Goal: Task Accomplishment & Management: Complete application form

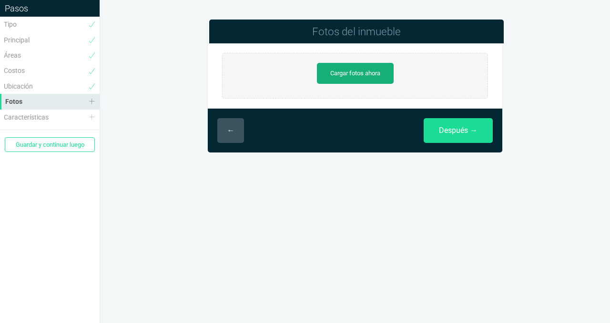
click at [345, 75] on link "Cargar fotos ahora" at bounding box center [355, 73] width 77 height 21
type input "C:\fakepath\IMG_E7008.JPG"
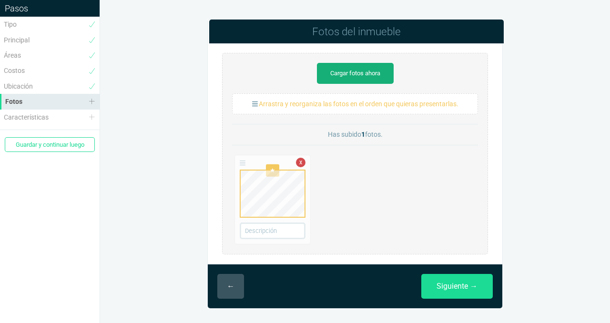
click at [351, 76] on link "Cargar fotos ahora" at bounding box center [355, 73] width 77 height 21
type input "C:\fakepath\IMG_E7010.JPG"
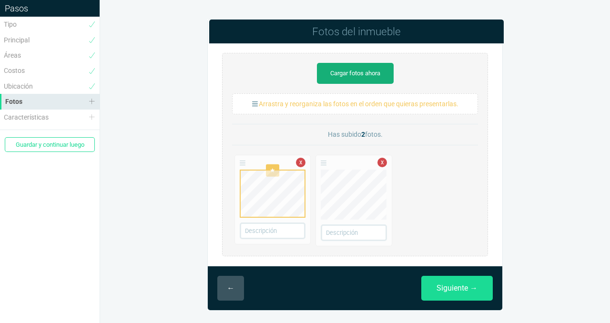
click at [357, 69] on link "Cargar fotos ahora" at bounding box center [355, 73] width 77 height 21
type input "C:\fakepath\IMG_E7017.JPG"
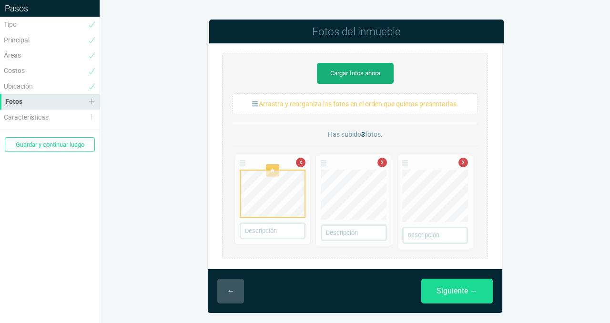
click at [363, 71] on link "Cargar fotos ahora" at bounding box center [355, 73] width 77 height 21
type input "C:\fakepath\IMG_E7027.JPG"
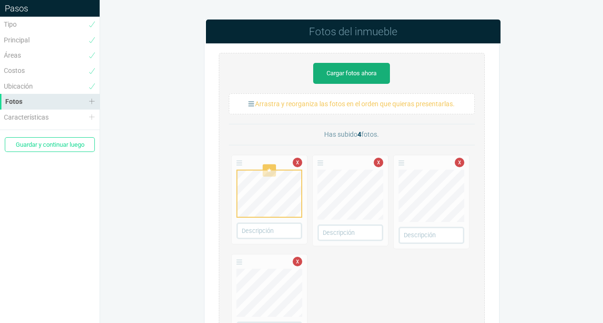
click at [363, 74] on link "Cargar fotos ahora" at bounding box center [351, 73] width 77 height 21
type input "C:\fakepath\IMG_E7028.JPG"
click at [340, 75] on link "Cargar fotos ahora" at bounding box center [351, 73] width 77 height 21
type input "C:\fakepath\IMG_E7063.JPG"
click at [336, 73] on link "Cargar fotos ahora" at bounding box center [351, 73] width 77 height 21
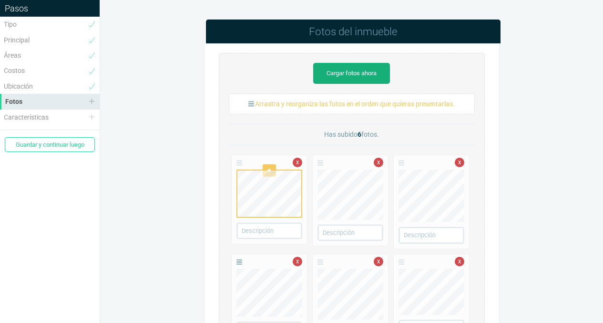
type input "C:\fakepath\IMG_E7029.JPG"
click at [329, 73] on link "Cargar fotos ahora" at bounding box center [351, 73] width 77 height 21
type input "C:\fakepath\IMG_E7032.JPG"
click at [365, 72] on link "Cargar fotos ahora" at bounding box center [351, 73] width 77 height 21
type input "C:\fakepath\IMG_E7035.JPG"
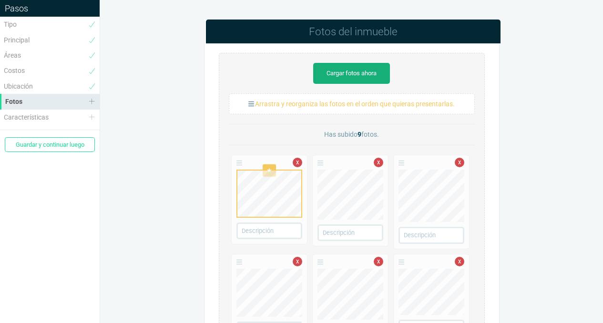
click at [372, 72] on link "Cargar fotos ahora" at bounding box center [351, 73] width 77 height 21
type input "C:\fakepath\IMG_E7031.JPG"
click at [374, 70] on link "Cargar fotos ahora" at bounding box center [351, 73] width 77 height 21
type input "C:\fakepath\IMG_E7030.JPG"
click at [353, 71] on link "Cargar fotos ahora" at bounding box center [351, 73] width 77 height 21
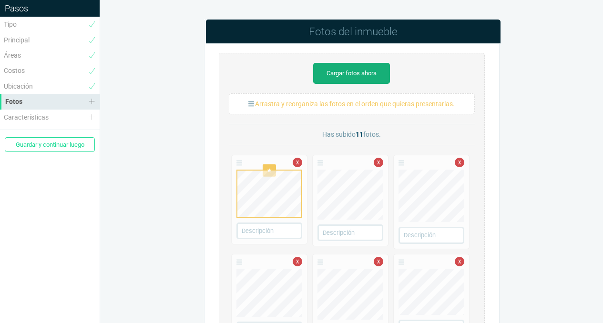
type input "C:\fakepath\IMG_E7035.JPG"
click at [357, 69] on link "Cargar fotos ahora" at bounding box center [351, 73] width 77 height 21
type input "C:\fakepath\IMG_E7039.JPG"
click at [352, 72] on link "Cargar fotos ahora" at bounding box center [351, 73] width 77 height 21
type input "C:\fakepath\IMG_E7046.JPG"
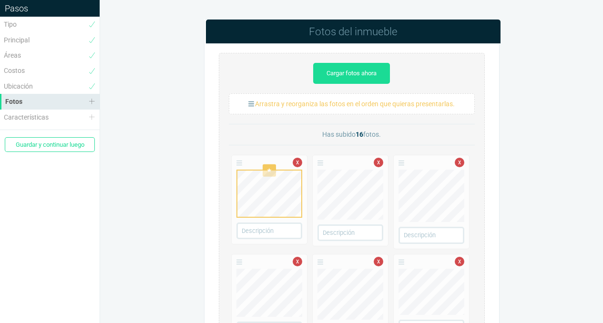
click at [353, 73] on link "Cargar fotos ahora" at bounding box center [351, 73] width 77 height 21
type input "C:\fakepath\IMG_E7045.JPG"
click at [353, 70] on link "Cargar fotos ahora" at bounding box center [351, 73] width 77 height 21
type input "C:\fakepath\IMG_E7026.JPG"
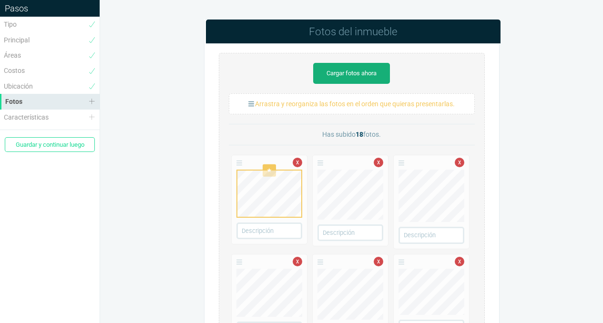
click at [346, 73] on link "Cargar fotos ahora" at bounding box center [351, 73] width 77 height 21
type input "C:\fakepath\IMG_E7067.JPG"
click at [351, 71] on link "Cargar fotos ahora" at bounding box center [351, 73] width 77 height 21
type input "C:\fakepath\IMG_E7074.JPG"
click at [345, 72] on link "Cargar fotos ahora" at bounding box center [351, 73] width 77 height 21
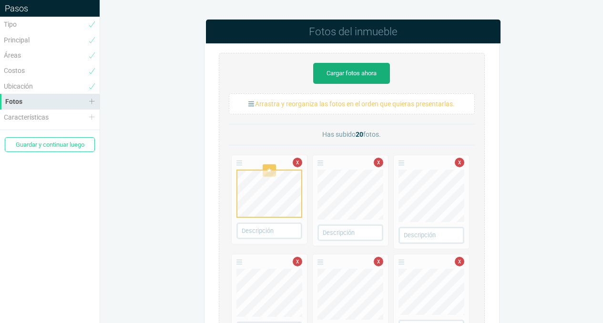
type input "C:\fakepath\IMG_E7068.JPG"
click at [361, 73] on link "Cargar fotos ahora" at bounding box center [351, 73] width 77 height 21
type input "C:\fakepath\IMG_7078.JPG"
click at [356, 71] on link "Cargar fotos ahora" at bounding box center [351, 73] width 77 height 21
type input "C:\fakepath\IMG_E7080.JPG"
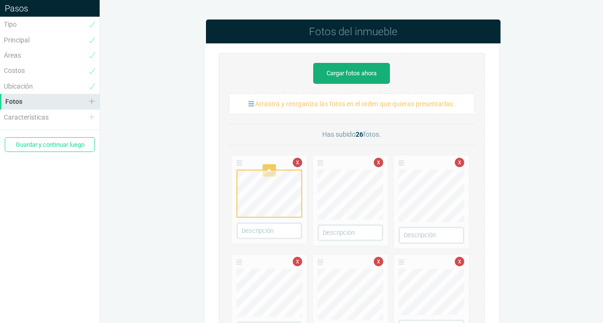
click at [346, 76] on link "Cargar fotos ahora" at bounding box center [351, 73] width 77 height 21
type input "C:\fakepath\IMG_7084.JPG"
click at [366, 72] on link "Cargar fotos ahora" at bounding box center [351, 73] width 77 height 21
type input "C:\fakepath\IMG_E7085.JPG"
click at [374, 65] on link "Cargar fotos ahora" at bounding box center [351, 73] width 77 height 21
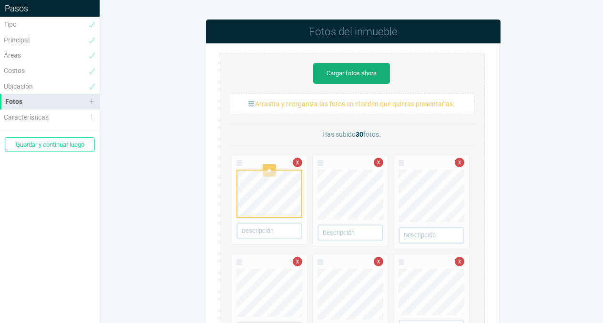
click at [350, 76] on link "Cargar fotos ahora" at bounding box center [351, 73] width 77 height 21
type input "C:\fakepath\IMG_E7095.JPG"
click at [349, 71] on link "Cargar fotos ahora" at bounding box center [351, 73] width 77 height 21
type input "C:\fakepath\IMG_E7098.JPG"
click at [360, 71] on link "Cargar fotos ahora" at bounding box center [351, 73] width 77 height 21
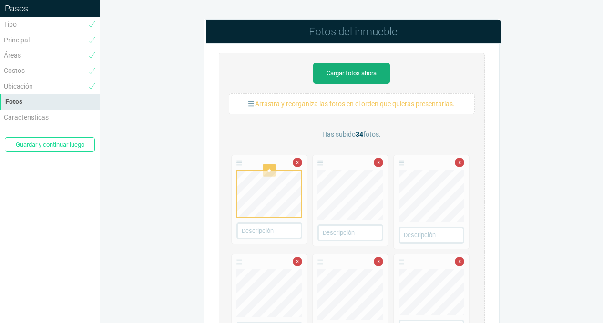
type input "C:\fakepath\IMG_7106.JPG"
click at [343, 72] on link "Cargar fotos ahora" at bounding box center [351, 73] width 77 height 21
type input "C:\fakepath\IMG_E7066.JPG"
click at [353, 77] on link "Cargar fotos ahora" at bounding box center [351, 73] width 77 height 21
type input "C:\fakepath\IMG_E7048.JPG"
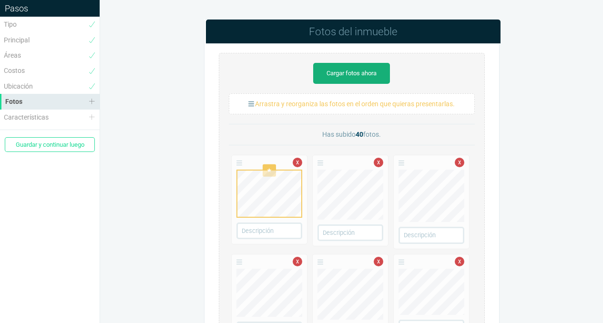
click at [359, 76] on link "Cargar fotos ahora" at bounding box center [351, 73] width 77 height 21
type input "C:\fakepath\IMG_E7111.JPG"
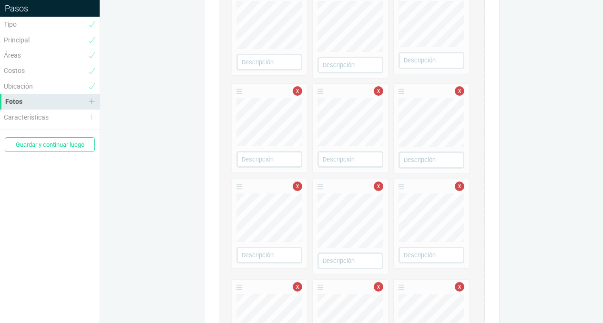
scroll to position [270, 0]
click at [461, 184] on link "x" at bounding box center [460, 185] width 10 height 10
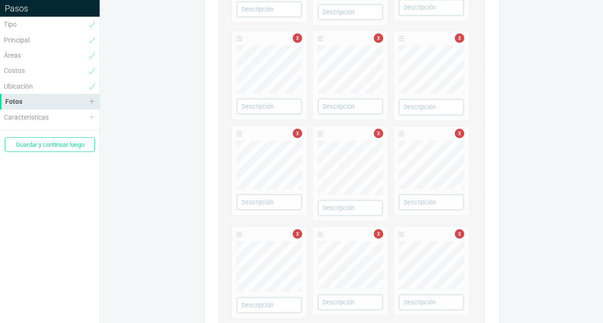
scroll to position [322, 0]
click at [461, 231] on link "x" at bounding box center [460, 233] width 10 height 10
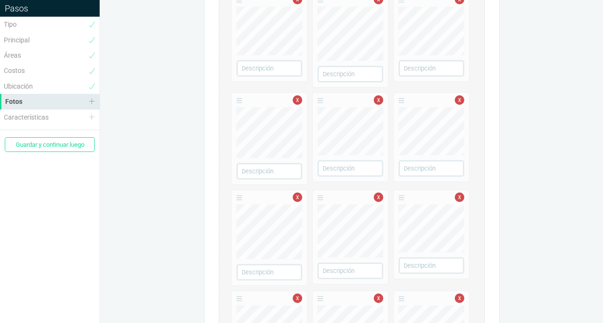
scroll to position [456, 0]
click at [460, 100] on link "x" at bounding box center [460, 99] width 10 height 10
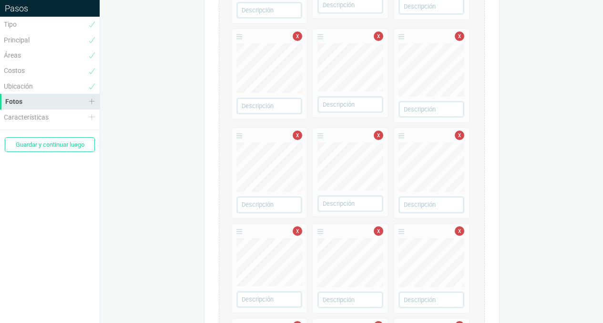
scroll to position [721, 0]
click at [405, 177] on ul "x x x x x x x x" at bounding box center [352, 78] width 246 height 1288
drag, startPoint x: 401, startPoint y: 233, endPoint x: 316, endPoint y: 197, distance: 92.5
click at [316, 197] on ul "x x x x x x x x" at bounding box center [352, 78] width 246 height 1288
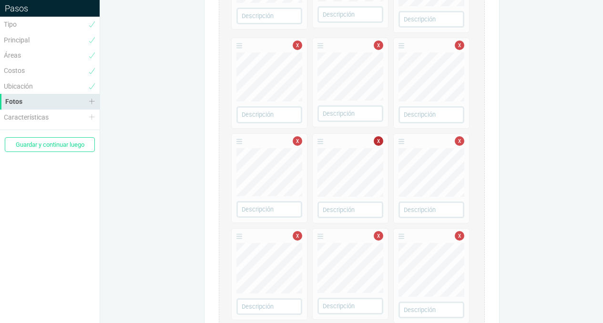
click at [380, 139] on link "x" at bounding box center [379, 141] width 10 height 10
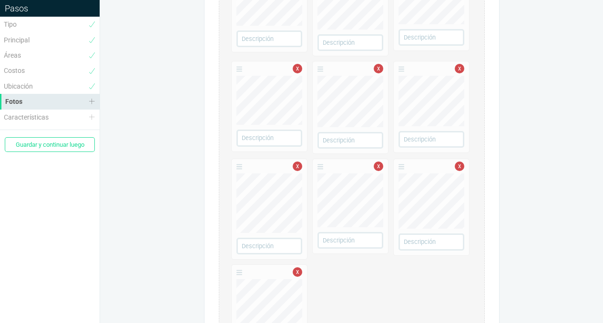
scroll to position [1099, 0]
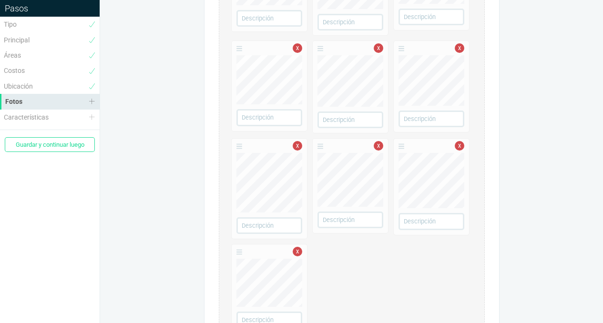
drag, startPoint x: 240, startPoint y: 51, endPoint x: 424, endPoint y: 224, distance: 252.2
drag, startPoint x: 406, startPoint y: 50, endPoint x: 375, endPoint y: 35, distance: 34.3
drag, startPoint x: 401, startPoint y: 52, endPoint x: 330, endPoint y: 52, distance: 71.5
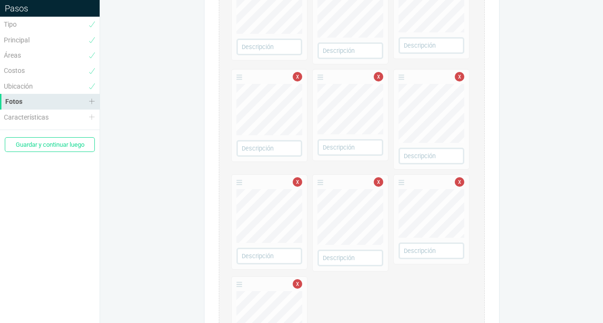
scroll to position [1069, 0]
drag, startPoint x: 402, startPoint y: 187, endPoint x: 231, endPoint y: 303, distance: 206.9
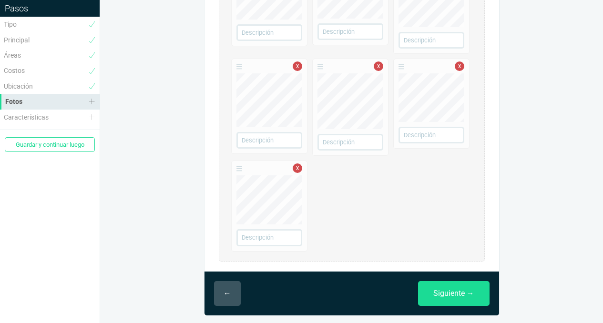
scroll to position [1189, 0]
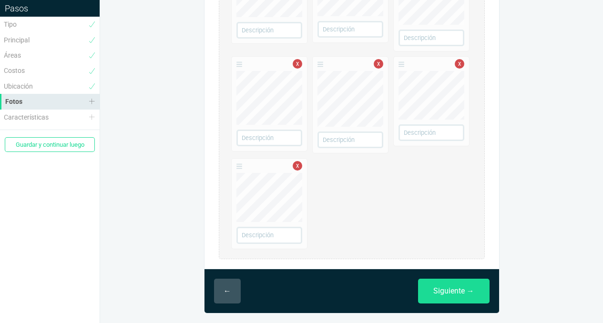
drag, startPoint x: 241, startPoint y: 169, endPoint x: 396, endPoint y: 87, distance: 175.2
drag, startPoint x: 401, startPoint y: 66, endPoint x: 328, endPoint y: 148, distance: 109.7
click at [451, 292] on link "Siguiente →" at bounding box center [453, 291] width 71 height 25
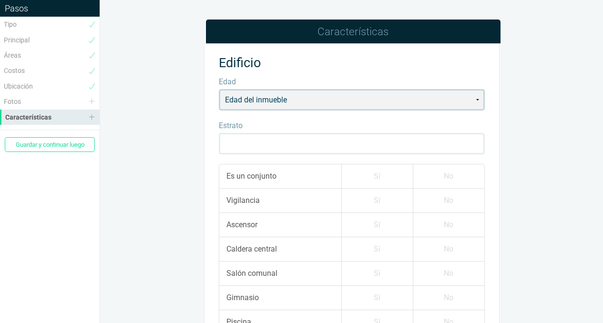
click at [478, 101] on select "Edad del inmueble Proyecto en planos Proyecto en construcción Estrenar Hasta 2 …" at bounding box center [352, 99] width 266 height 21
select select "20"
click at [219, 89] on select "Edad del inmueble Proyecto en planos Proyecto en construcción Estrenar Hasta 2 …" at bounding box center [352, 99] width 266 height 21
click at [287, 142] on input "Estrato" at bounding box center [352, 143] width 266 height 21
type input "6"
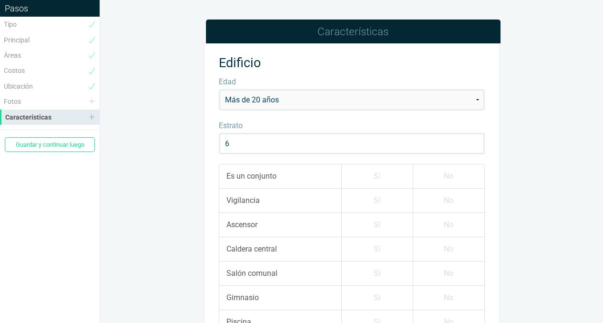
click at [382, 178] on label "Sí" at bounding box center [376, 176] width 71 height 24
click at [0, 0] on input "Sí" at bounding box center [0, 0] width 0 height 0
click at [378, 205] on label "Sí" at bounding box center [376, 201] width 71 height 24
click at [0, 0] on input "Sí" at bounding box center [0, 0] width 0 height 0
click at [374, 227] on label "Sí" at bounding box center [376, 225] width 71 height 24
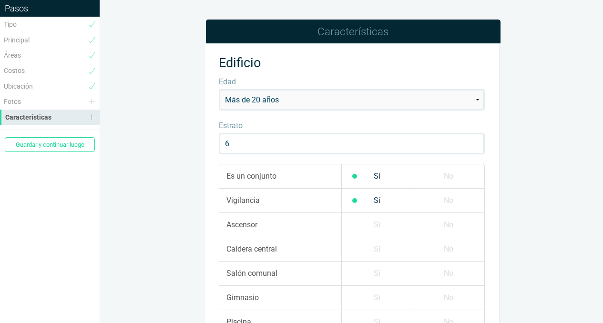
click at [0, 0] on input "Sí" at bounding box center [0, 0] width 0 height 0
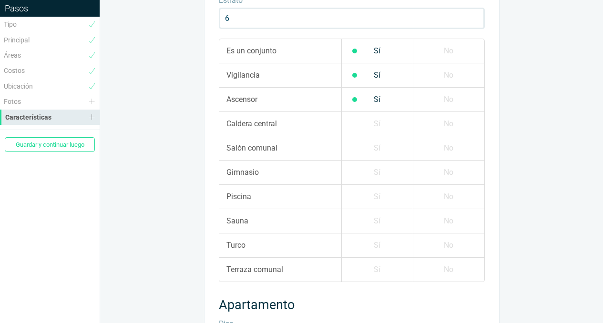
scroll to position [136, 0]
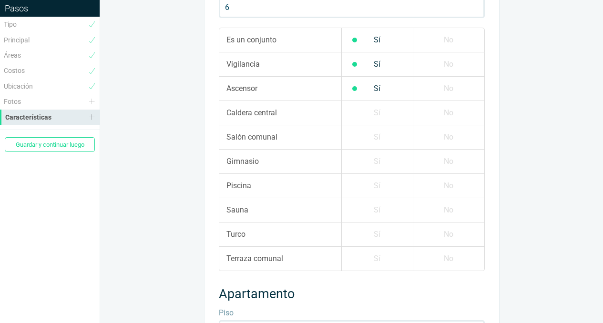
click at [362, 106] on label "Sí" at bounding box center [376, 113] width 71 height 24
click at [0, 0] on input "Sí" at bounding box center [0, 0] width 0 height 0
click at [365, 139] on label "Sí" at bounding box center [376, 137] width 71 height 24
click at [0, 0] on input "Sí" at bounding box center [0, 0] width 0 height 0
click at [448, 161] on label "No" at bounding box center [448, 162] width 71 height 24
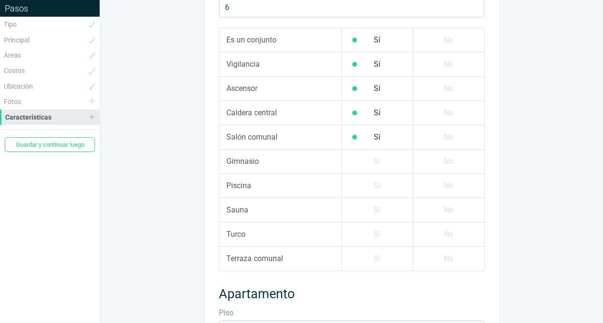
click at [0, 0] on input "No" at bounding box center [0, 0] width 0 height 0
click at [451, 184] on label "No" at bounding box center [448, 186] width 71 height 24
click at [0, 0] on input "No" at bounding box center [0, 0] width 0 height 0
click at [437, 211] on label "No" at bounding box center [448, 210] width 71 height 24
click at [0, 0] on input "No" at bounding box center [0, 0] width 0 height 0
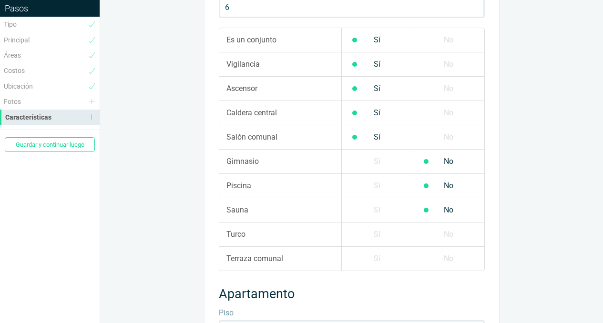
click at [440, 232] on label "No" at bounding box center [448, 235] width 71 height 24
click at [0, 0] on input "No" at bounding box center [0, 0] width 0 height 0
drag, startPoint x: 385, startPoint y: 262, endPoint x: 389, endPoint y: 247, distance: 15.8
click at [385, 262] on label "Sí" at bounding box center [376, 259] width 71 height 24
click at [0, 0] on input "Sí" at bounding box center [0, 0] width 0 height 0
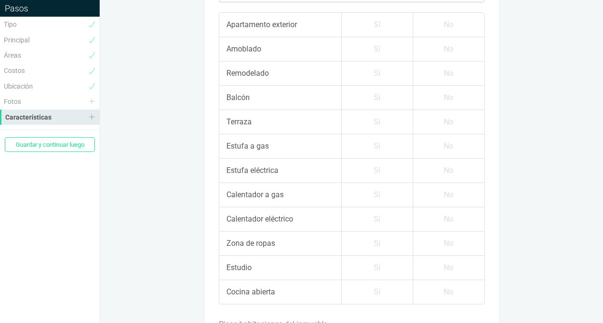
scroll to position [372, 0]
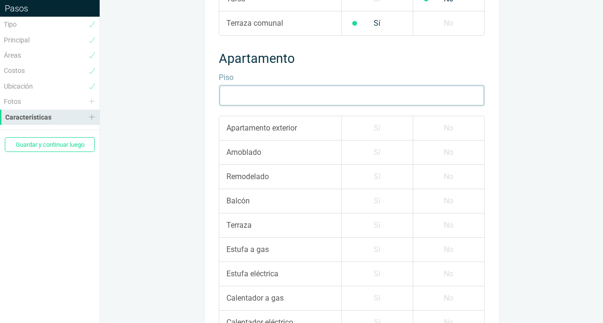
click at [264, 98] on input "Piso" at bounding box center [352, 95] width 266 height 21
type input "6"
click at [382, 130] on label "Sí" at bounding box center [376, 128] width 71 height 24
click at [0, 0] on input "Sí" at bounding box center [0, 0] width 0 height 0
click at [445, 151] on label "No" at bounding box center [448, 153] width 71 height 24
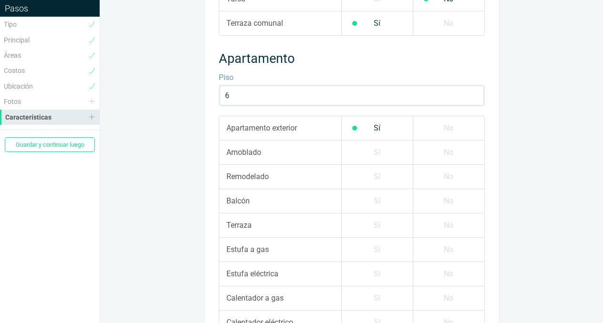
click at [0, 0] on input "No" at bounding box center [0, 0] width 0 height 0
click at [447, 176] on label "No" at bounding box center [448, 177] width 71 height 24
click at [0, 0] on input "No" at bounding box center [0, 0] width 0 height 0
click at [371, 201] on label "Sí" at bounding box center [376, 201] width 71 height 24
click at [0, 0] on input "Sí" at bounding box center [0, 0] width 0 height 0
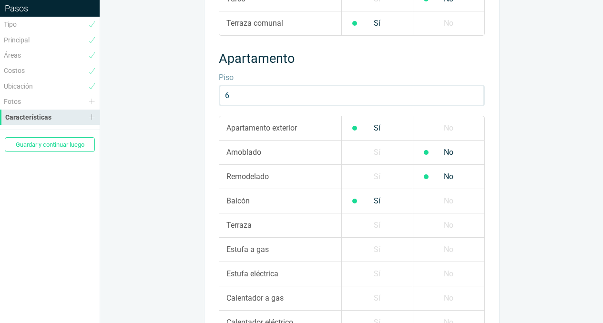
click at [368, 220] on label "Sí" at bounding box center [376, 226] width 71 height 24
click at [0, 0] on input "Sí" at bounding box center [0, 0] width 0 height 0
click at [374, 246] on label "Sí" at bounding box center [376, 250] width 71 height 24
click at [0, 0] on input "Sí" at bounding box center [0, 0] width 0 height 0
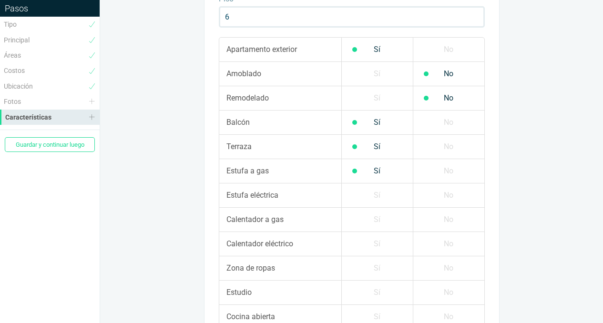
scroll to position [451, 0]
click at [456, 195] on label "No" at bounding box center [448, 195] width 71 height 24
click at [0, 0] on input "No" at bounding box center [0, 0] width 0 height 0
click at [441, 218] on label "No" at bounding box center [448, 219] width 71 height 24
click at [0, 0] on input "No" at bounding box center [0, 0] width 0 height 0
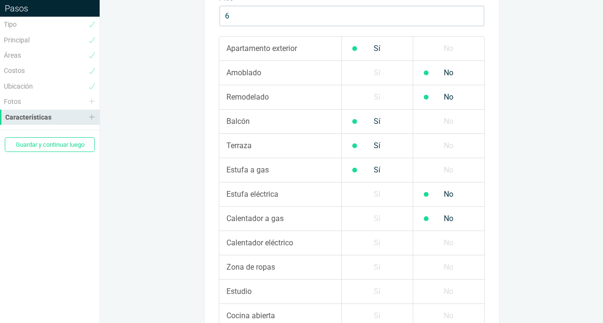
click at [441, 245] on label "No" at bounding box center [448, 243] width 71 height 24
click at [0, 0] on input "No" at bounding box center [0, 0] width 0 height 0
click at [363, 268] on label "Sí" at bounding box center [376, 267] width 71 height 24
click at [0, 0] on input "Sí" at bounding box center [0, 0] width 0 height 0
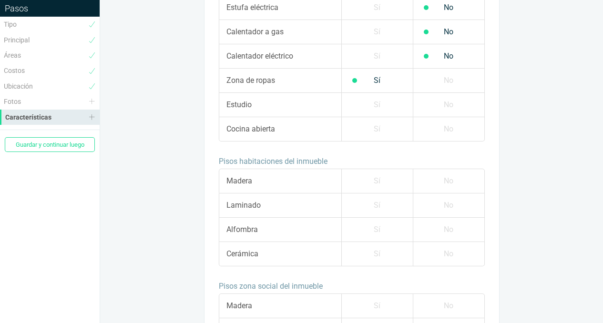
scroll to position [639, 0]
drag, startPoint x: 363, startPoint y: 104, endPoint x: 373, endPoint y: 130, distance: 27.0
click at [363, 105] on label "Sí" at bounding box center [376, 104] width 71 height 24
click at [0, 0] on input "Sí" at bounding box center [0, 0] width 0 height 0
click at [440, 132] on label "No" at bounding box center [448, 129] width 71 height 24
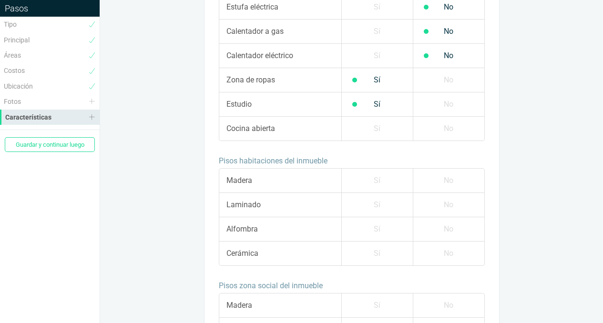
click at [0, 0] on input "No" at bounding box center [0, 0] width 0 height 0
click at [375, 203] on label "Sí" at bounding box center [376, 205] width 71 height 24
click at [0, 0] on input "Sí" at bounding box center [0, 0] width 0 height 0
click at [454, 183] on label "No" at bounding box center [448, 181] width 71 height 24
click at [0, 0] on input "No" at bounding box center [0, 0] width 0 height 0
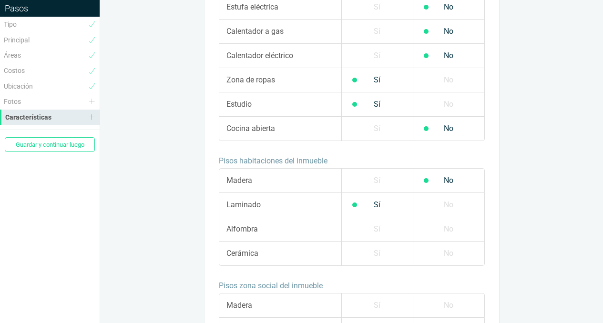
click at [454, 228] on label "No" at bounding box center [448, 229] width 71 height 24
click at [0, 0] on input "No" at bounding box center [0, 0] width 0 height 0
click at [447, 254] on label "No" at bounding box center [448, 254] width 71 height 24
click at [0, 0] on input "No" at bounding box center [0, 0] width 0 height 0
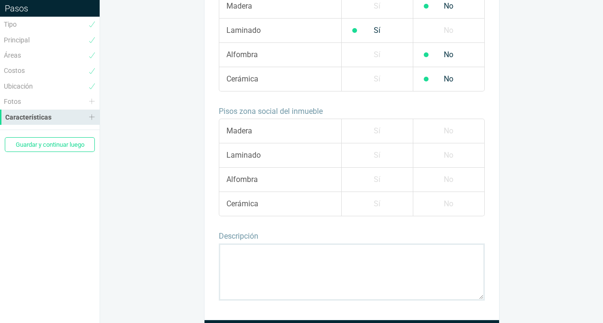
scroll to position [815, 0]
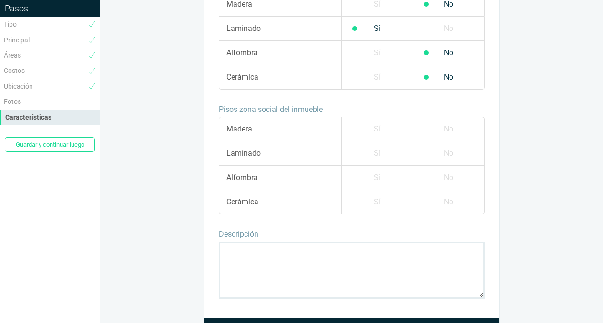
click at [368, 127] on label "Sí" at bounding box center [376, 129] width 71 height 24
click at [0, 0] on input "Sí" at bounding box center [0, 0] width 0 height 0
click at [374, 152] on label "Sí" at bounding box center [376, 154] width 71 height 24
click at [0, 0] on input "Sí" at bounding box center [0, 0] width 0 height 0
click at [444, 174] on label "No" at bounding box center [448, 178] width 71 height 24
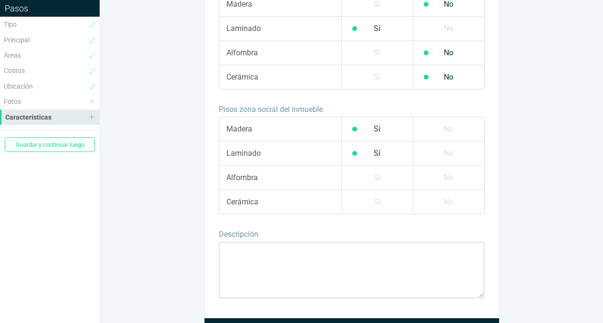
click at [0, 0] on input "No" at bounding box center [0, 0] width 0 height 0
click at [447, 205] on label "No" at bounding box center [448, 202] width 71 height 24
click at [0, 0] on input "No" at bounding box center [0, 0] width 0 height 0
click at [237, 250] on textarea at bounding box center [352, 270] width 266 height 57
paste textarea "Ideal para actualizar !! Exclusivo apartamento de 300 m² en calle cerrada, fren…"
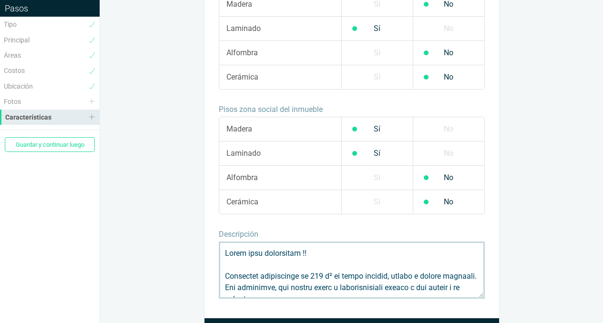
scroll to position [258, 0]
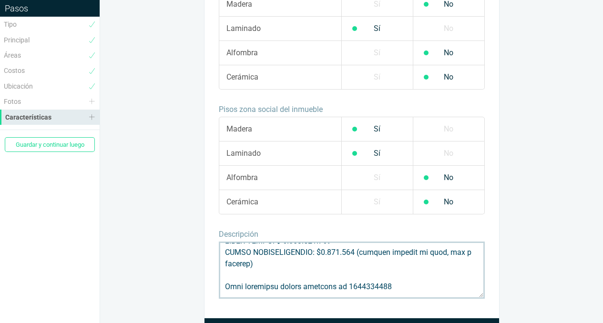
click at [229, 277] on textarea at bounding box center [352, 270] width 266 height 57
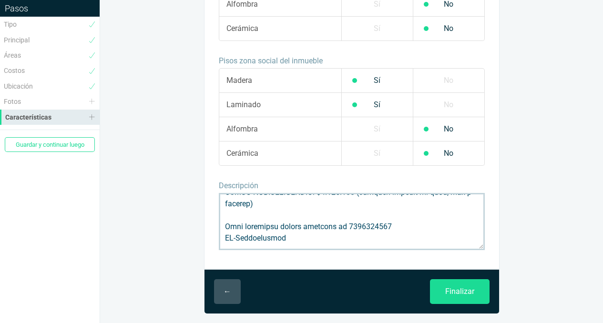
scroll to position [264, 0]
type textarea "Ideal para actualizar !! Exclusivo apartamento de 300 m² en calle cerrada, fren…"
click at [452, 296] on input "Finalizar" at bounding box center [460, 291] width 60 height 25
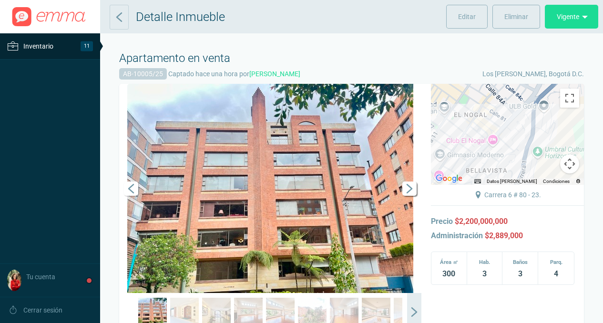
click at [407, 189] on span "Siguiente" at bounding box center [409, 189] width 14 height 14
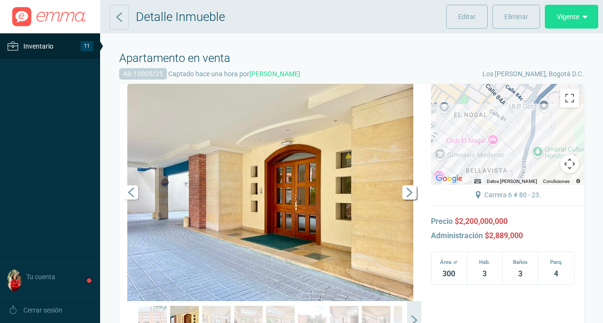
click at [407, 189] on span "Siguiente" at bounding box center [409, 192] width 14 height 14
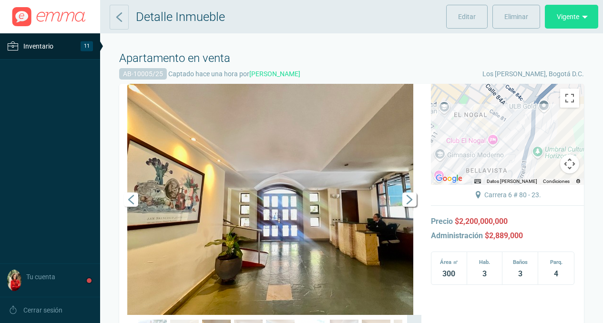
click at [407, 189] on link "Siguiente" at bounding box center [407, 199] width 29 height 231
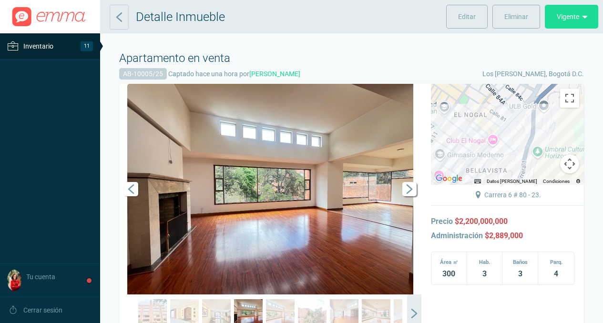
click at [407, 189] on span "Siguiente" at bounding box center [409, 189] width 14 height 14
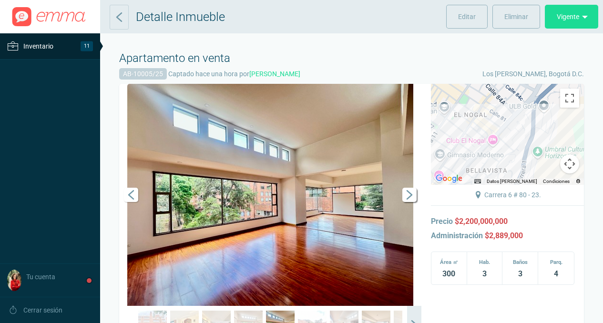
click at [410, 196] on span "Siguiente" at bounding box center [409, 195] width 14 height 14
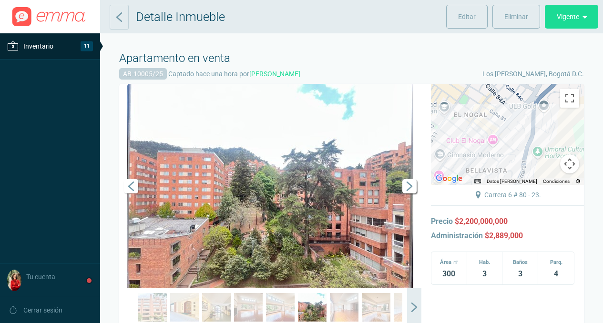
click at [409, 189] on span "Siguiente" at bounding box center [409, 186] width 14 height 14
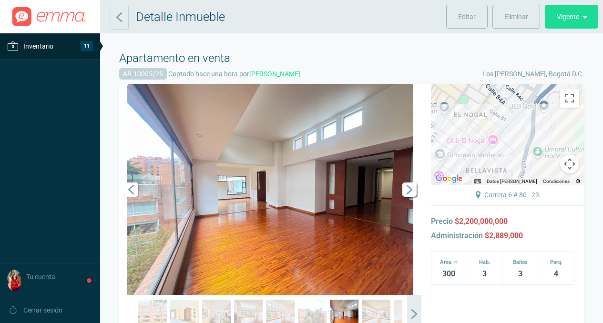
click at [409, 189] on span "Siguiente" at bounding box center [409, 190] width 14 height 14
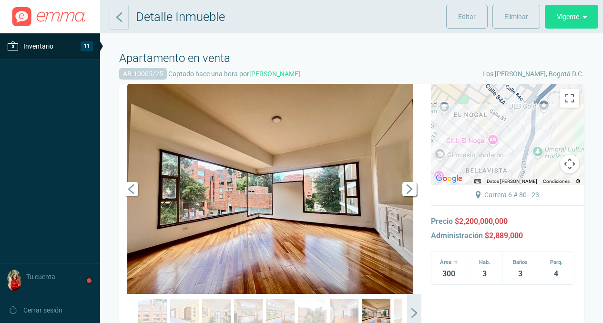
click at [409, 189] on span "Siguiente" at bounding box center [409, 189] width 14 height 14
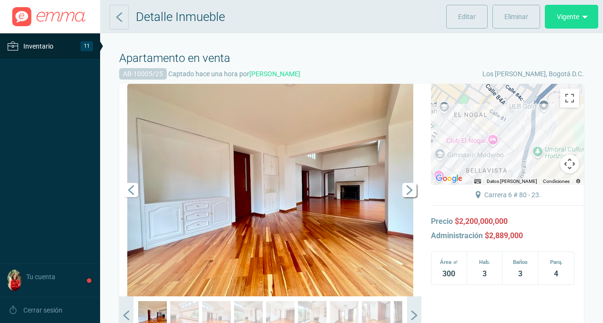
click at [409, 189] on span "Siguiente" at bounding box center [409, 190] width 14 height 14
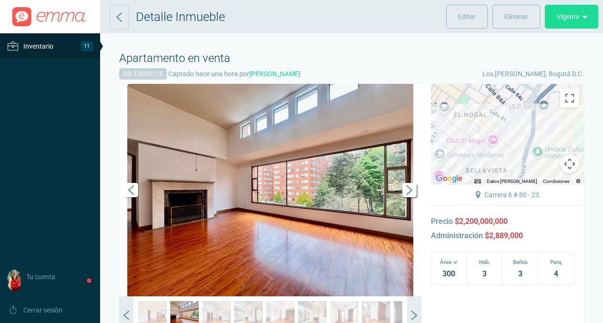
click at [409, 190] on span "Siguiente" at bounding box center [409, 190] width 14 height 14
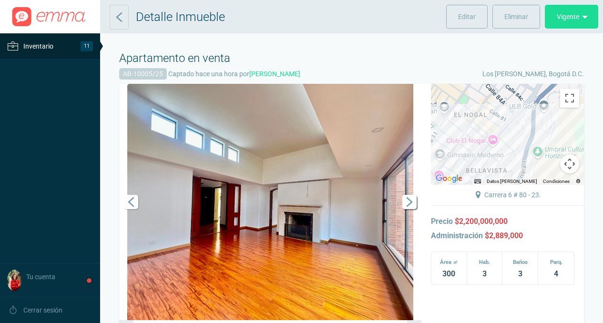
click at [411, 203] on span "Siguiente" at bounding box center [409, 202] width 14 height 14
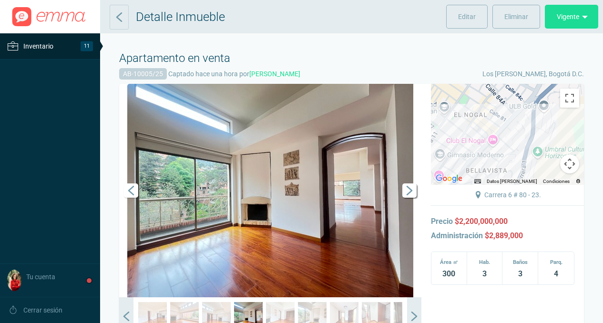
click at [409, 193] on span "Siguiente" at bounding box center [409, 190] width 14 height 14
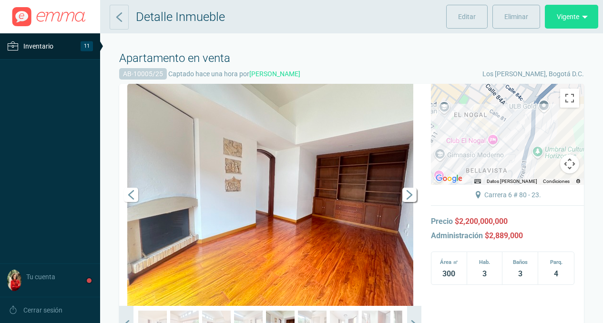
click at [409, 193] on span "Siguiente" at bounding box center [409, 195] width 14 height 14
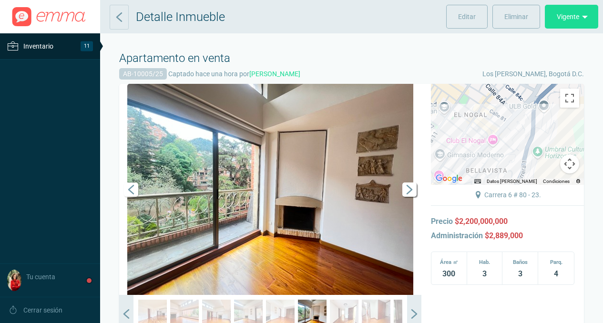
click at [411, 189] on span "Siguiente" at bounding box center [409, 190] width 14 height 14
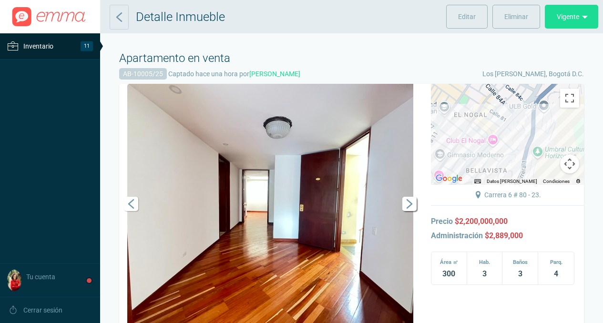
click at [410, 203] on span "Siguiente" at bounding box center [409, 204] width 14 height 14
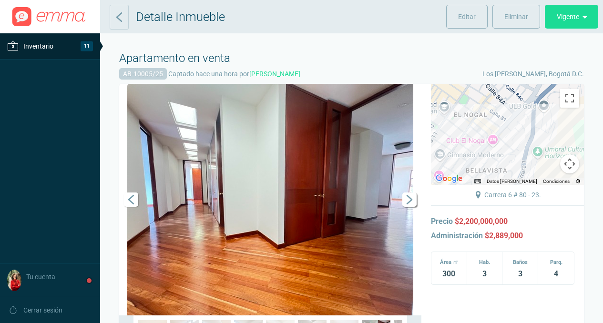
click at [410, 202] on span "Siguiente" at bounding box center [409, 200] width 14 height 14
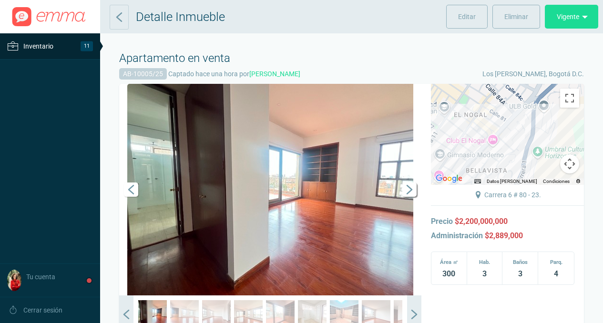
click at [409, 187] on span "Siguiente" at bounding box center [409, 190] width 14 height 14
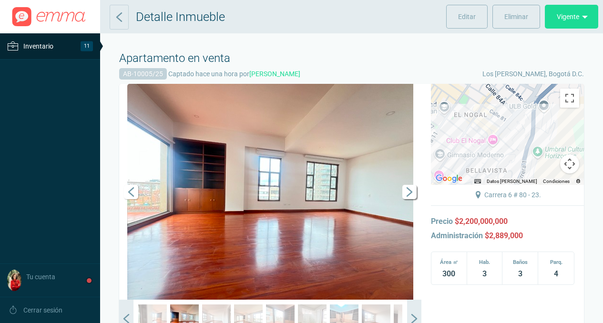
click at [409, 187] on span "Siguiente" at bounding box center [409, 192] width 14 height 14
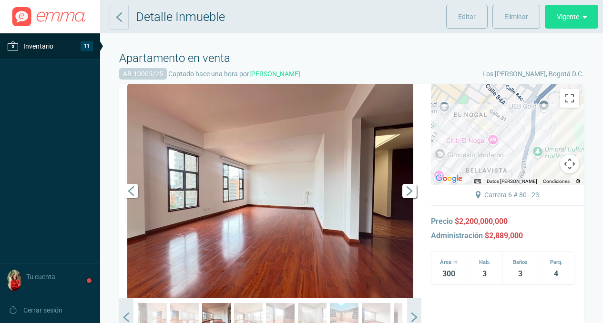
click at [410, 191] on span "Siguiente" at bounding box center [409, 191] width 14 height 14
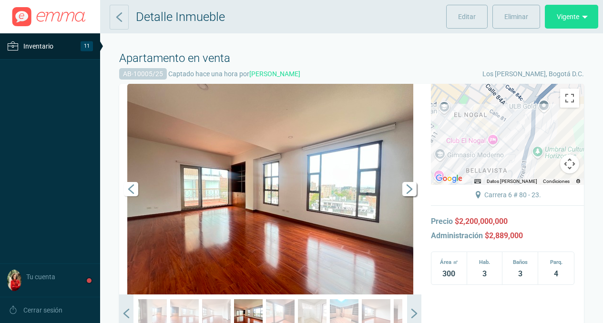
click at [409, 191] on span "Siguiente" at bounding box center [409, 189] width 14 height 14
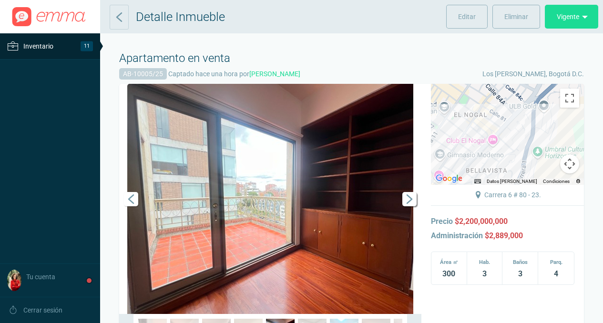
click at [409, 191] on link "Siguiente" at bounding box center [407, 199] width 29 height 230
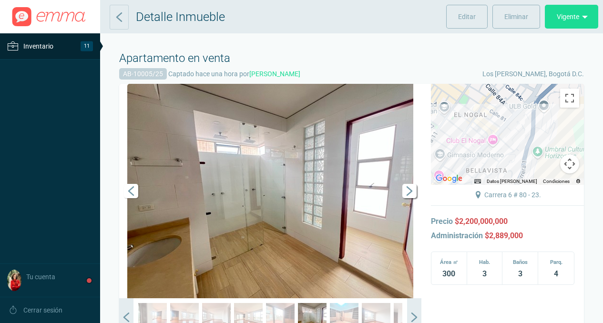
click at [409, 191] on span "Siguiente" at bounding box center [409, 191] width 14 height 14
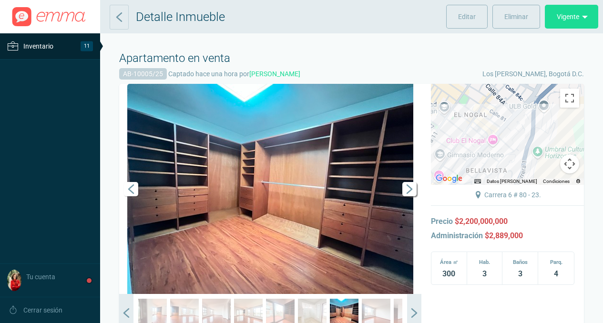
click at [409, 191] on span "Siguiente" at bounding box center [409, 189] width 14 height 14
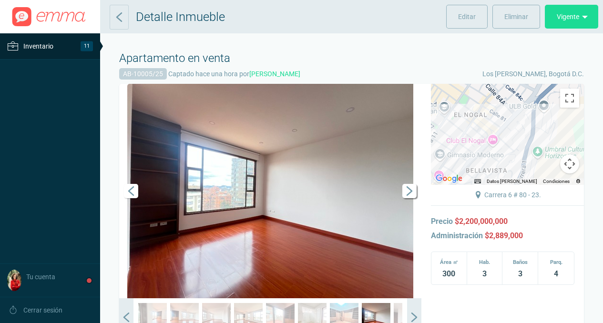
click at [409, 191] on span "Siguiente" at bounding box center [409, 191] width 14 height 14
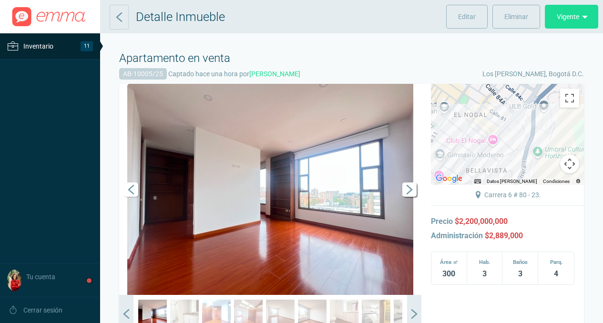
click at [409, 191] on span "Siguiente" at bounding box center [409, 190] width 14 height 14
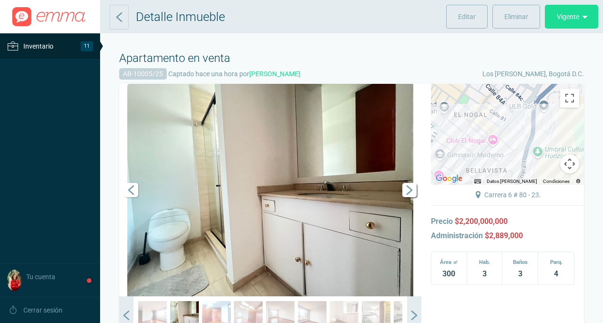
click at [409, 191] on span "Siguiente" at bounding box center [409, 190] width 14 height 14
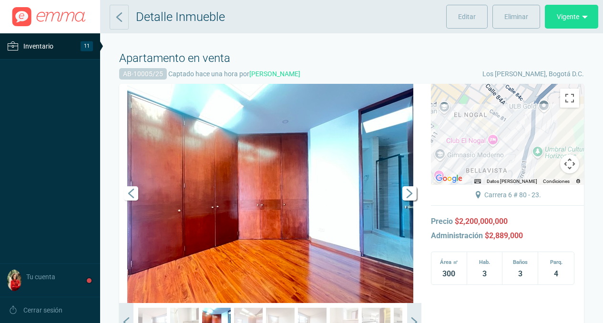
click at [409, 191] on span "Siguiente" at bounding box center [409, 193] width 14 height 14
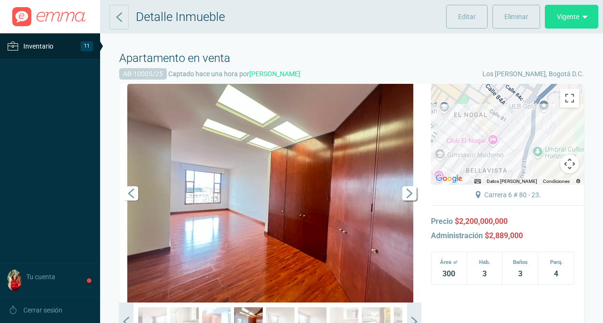
click at [409, 191] on span "Siguiente" at bounding box center [409, 193] width 14 height 14
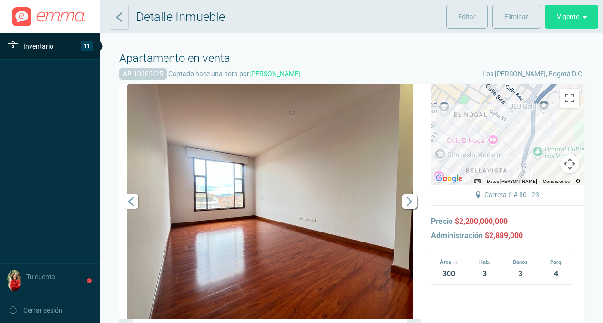
click at [410, 199] on span "Siguiente" at bounding box center [409, 201] width 14 height 14
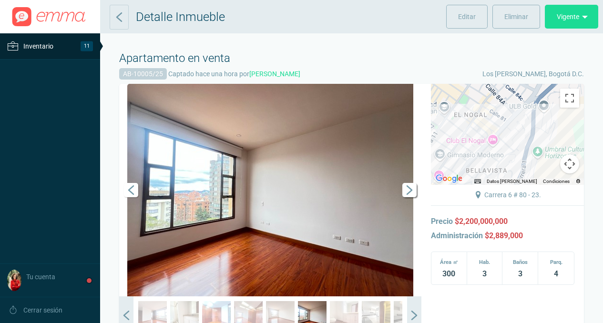
click at [410, 192] on span "Siguiente" at bounding box center [409, 190] width 14 height 14
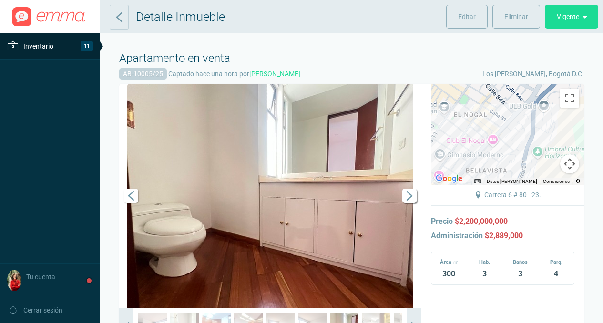
click at [410, 192] on span "Siguiente" at bounding box center [409, 196] width 14 height 14
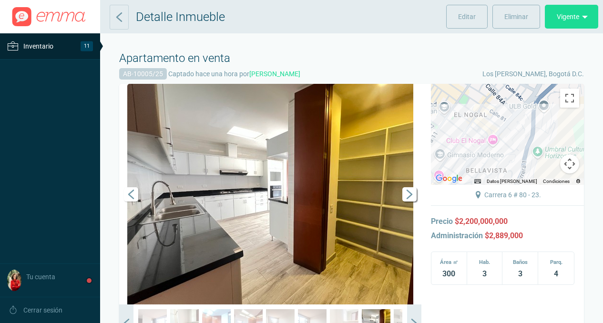
click at [410, 193] on span "Siguiente" at bounding box center [409, 194] width 14 height 14
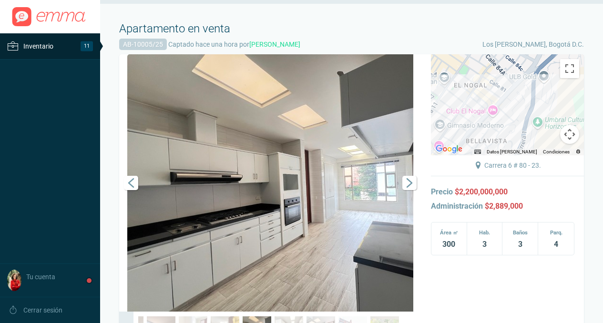
scroll to position [54, 0]
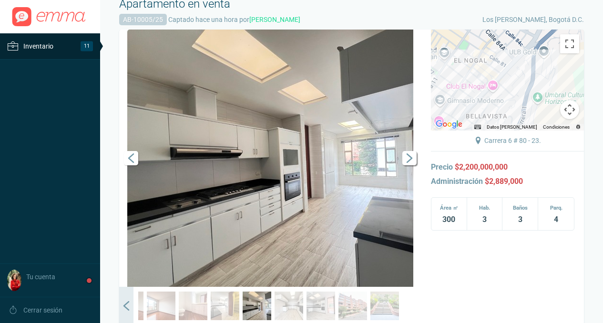
click at [412, 157] on span "Siguiente" at bounding box center [409, 158] width 14 height 14
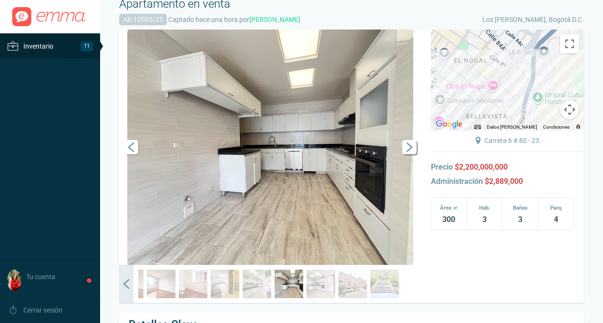
click at [409, 153] on span "Siguiente" at bounding box center [409, 147] width 14 height 14
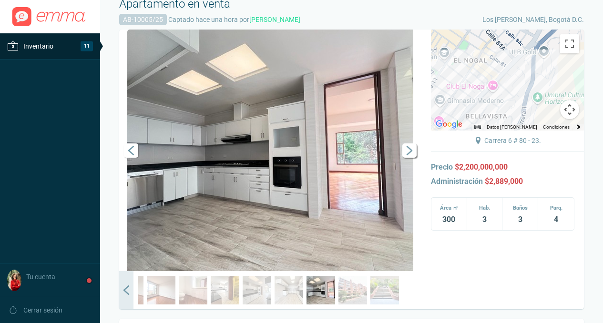
click at [409, 153] on span "Siguiente" at bounding box center [409, 150] width 14 height 14
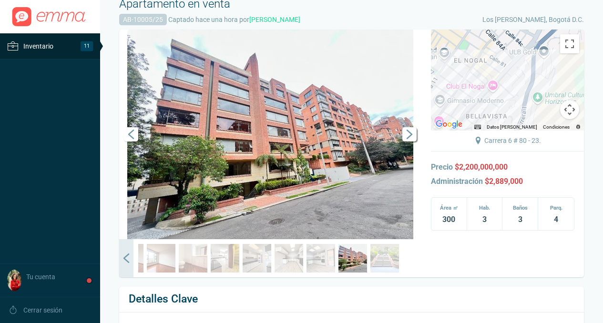
click at [409, 139] on span "Siguiente" at bounding box center [409, 134] width 14 height 14
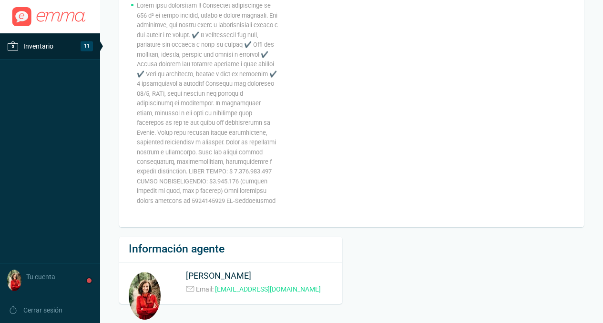
scroll to position [0, 0]
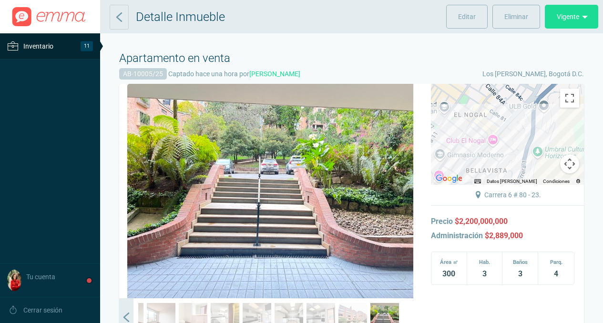
click at [32, 45] on span "Inventario" at bounding box center [38, 46] width 30 height 11
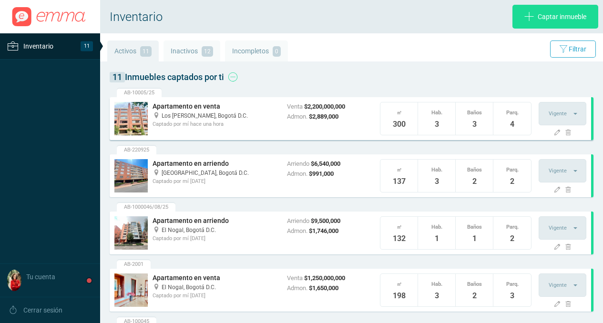
click at [197, 110] on h4 "Apartamento en venta" at bounding box center [215, 107] width 125 height 10
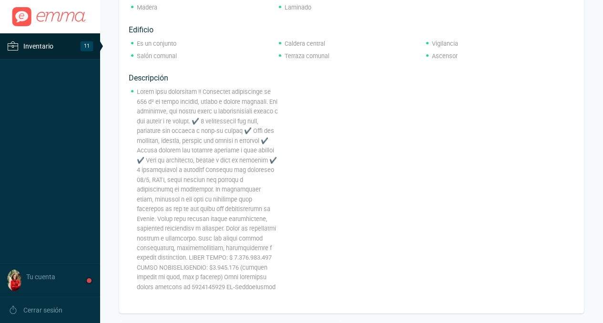
scroll to position [671, 0]
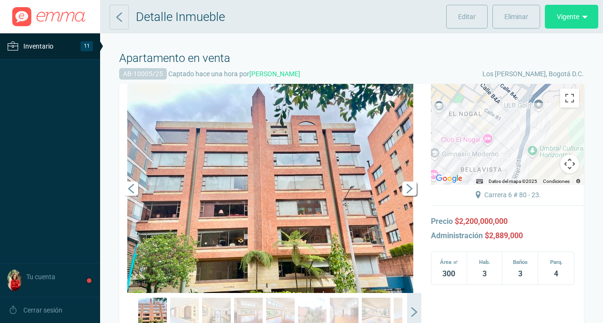
click at [407, 190] on span "Siguiente" at bounding box center [409, 189] width 14 height 14
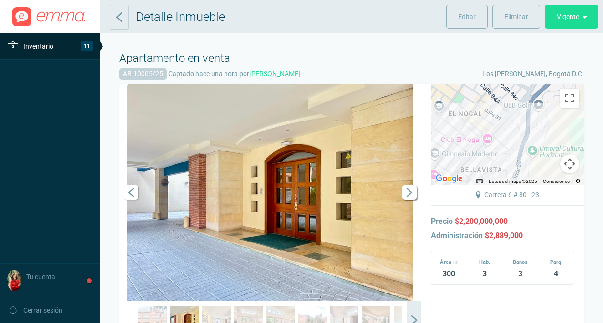
click at [407, 189] on span "Siguiente" at bounding box center [409, 192] width 14 height 14
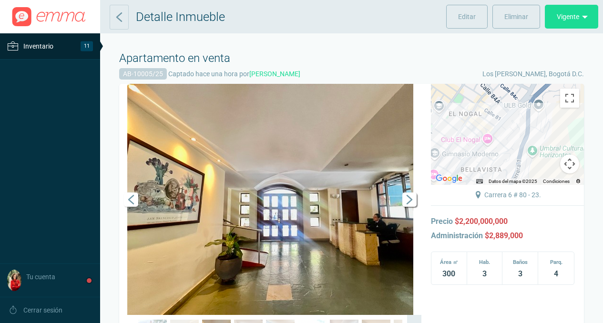
click at [407, 189] on link "Siguiente" at bounding box center [407, 199] width 29 height 231
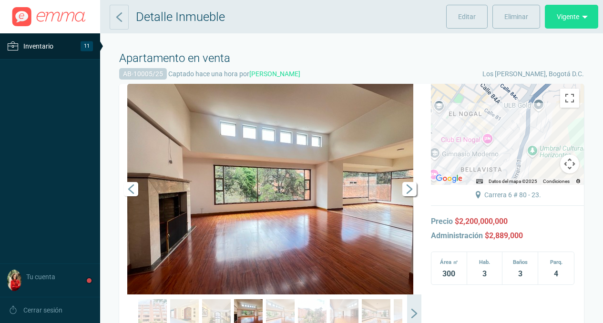
click at [408, 192] on span "Siguiente" at bounding box center [409, 189] width 14 height 14
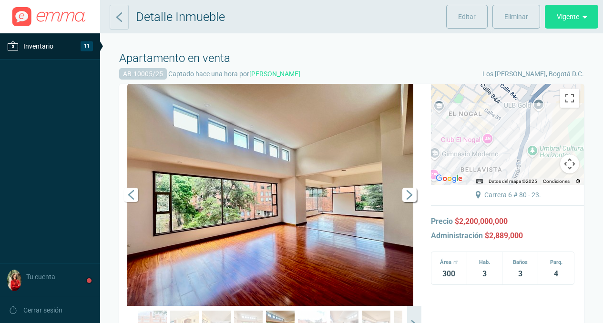
click at [408, 192] on span "Siguiente" at bounding box center [409, 195] width 14 height 14
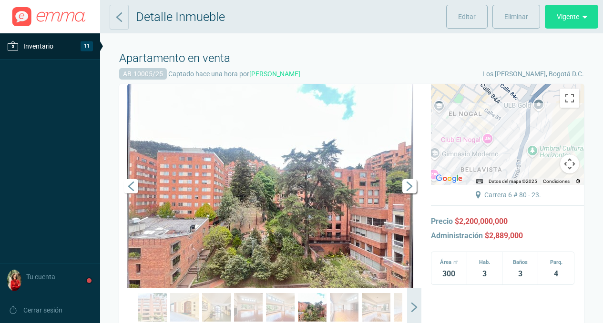
click at [408, 192] on span "Siguiente" at bounding box center [409, 186] width 14 height 14
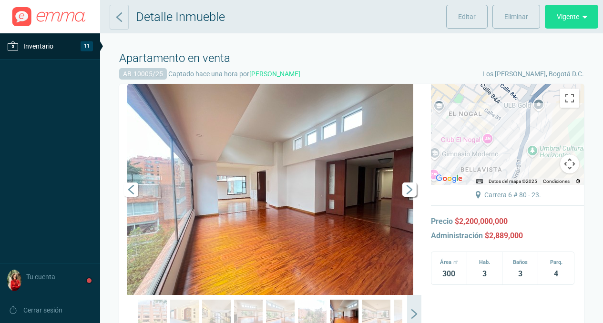
click at [408, 192] on span "Siguiente" at bounding box center [409, 190] width 14 height 14
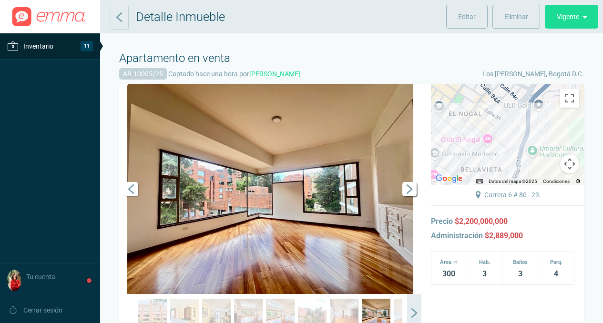
click at [408, 192] on span "Siguiente" at bounding box center [409, 189] width 14 height 14
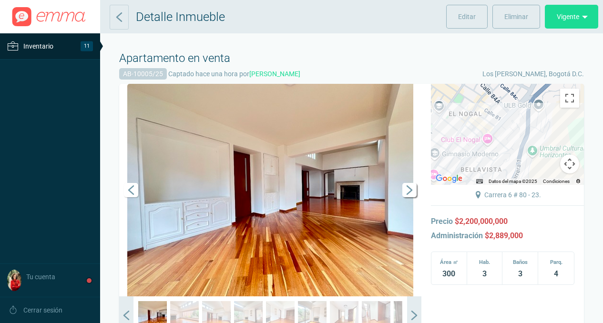
click at [408, 192] on span "Siguiente" at bounding box center [409, 190] width 14 height 14
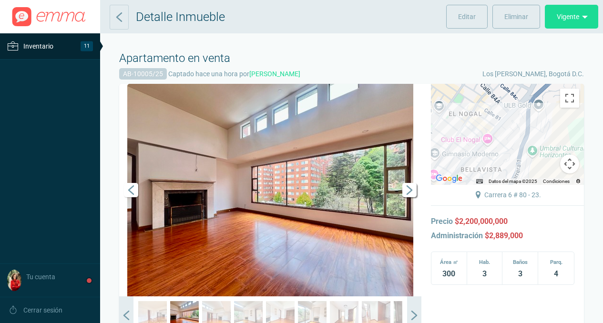
click at [408, 192] on span "Siguiente" at bounding box center [409, 190] width 14 height 14
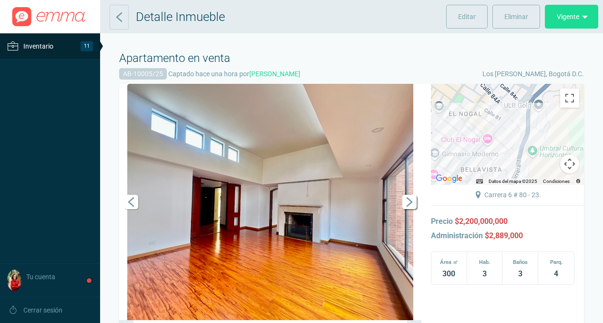
click at [408, 192] on link "Siguiente" at bounding box center [407, 202] width 29 height 236
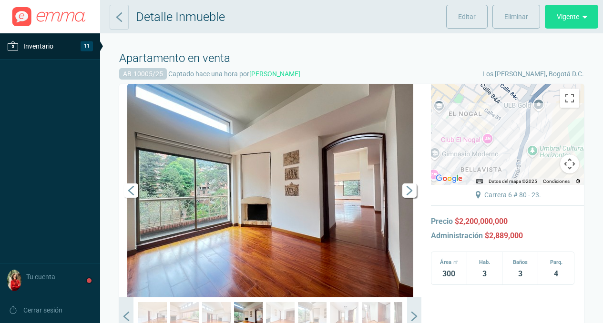
click at [408, 192] on span "Siguiente" at bounding box center [409, 190] width 14 height 14
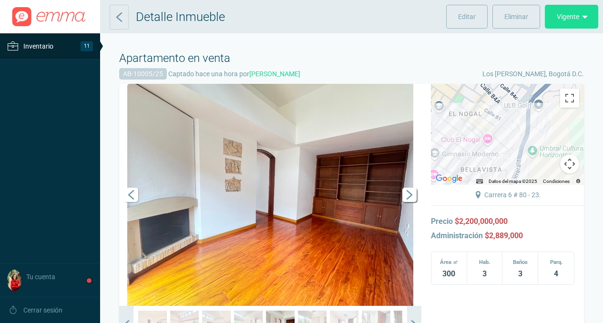
click at [408, 192] on span "Siguiente" at bounding box center [409, 195] width 14 height 14
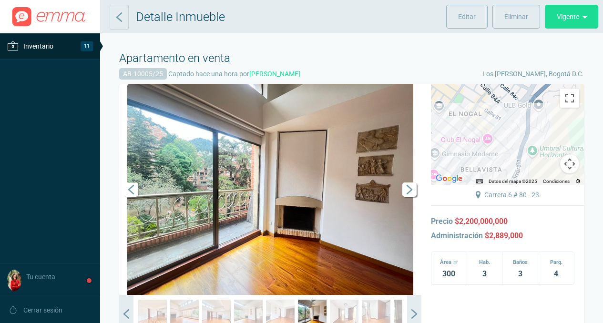
click at [408, 192] on span "Siguiente" at bounding box center [409, 190] width 14 height 14
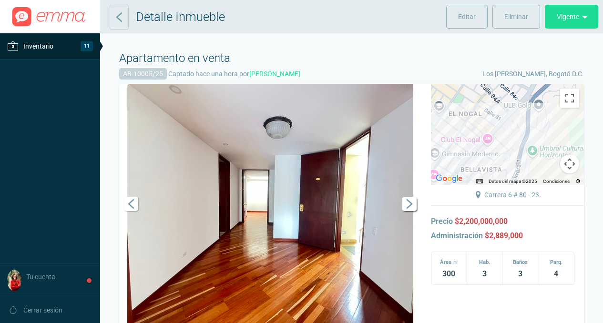
click at [408, 209] on span "Siguiente" at bounding box center [409, 204] width 14 height 14
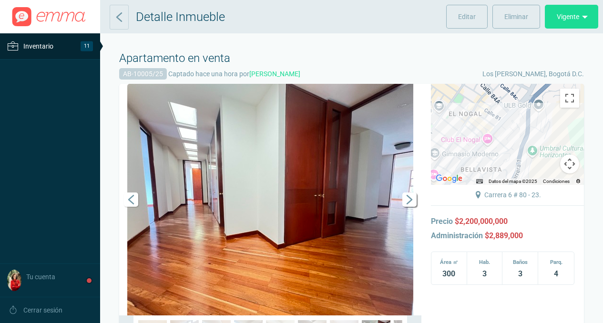
click at [409, 199] on span "Siguiente" at bounding box center [409, 200] width 14 height 14
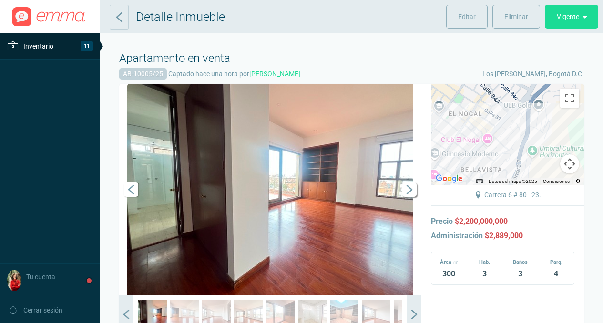
click at [409, 199] on link "Siguiente" at bounding box center [407, 190] width 29 height 212
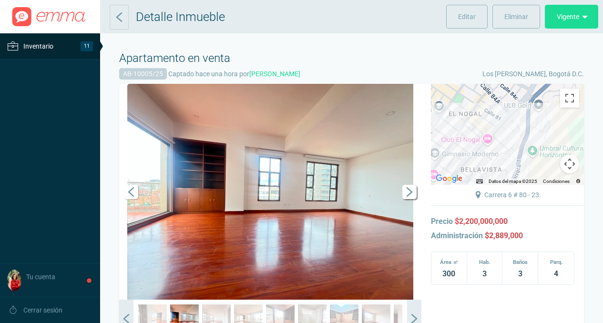
click at [409, 196] on span "Siguiente" at bounding box center [409, 192] width 14 height 14
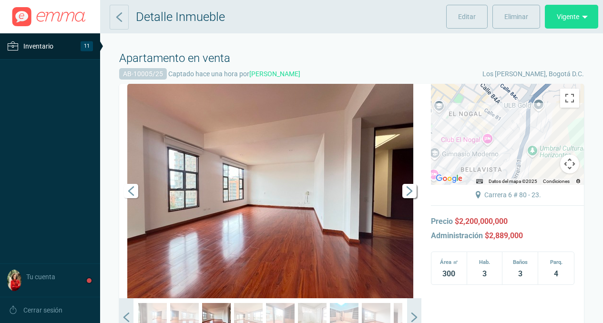
click at [409, 196] on span "Siguiente" at bounding box center [409, 191] width 14 height 14
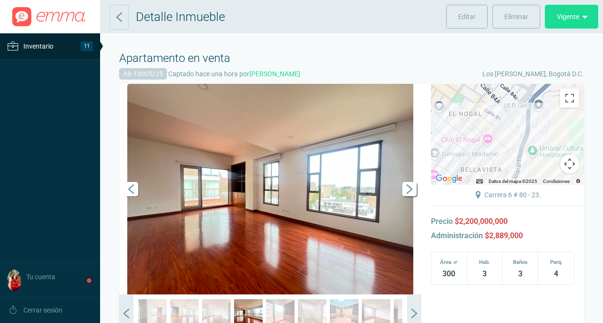
click at [409, 196] on link "Siguiente" at bounding box center [407, 189] width 29 height 211
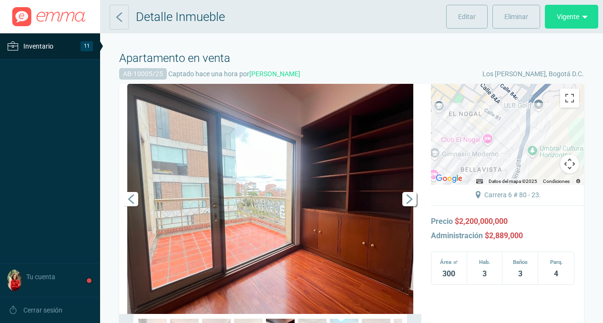
click at [409, 196] on span "Siguiente" at bounding box center [409, 199] width 14 height 14
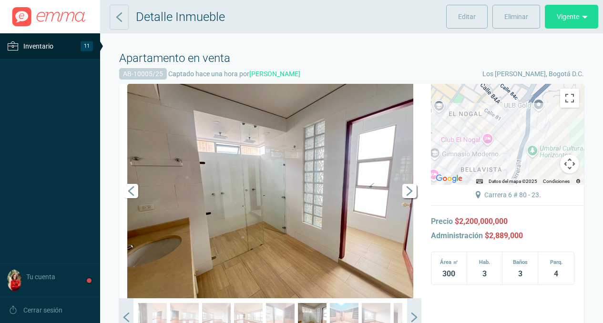
click at [409, 196] on span "Siguiente" at bounding box center [409, 191] width 14 height 14
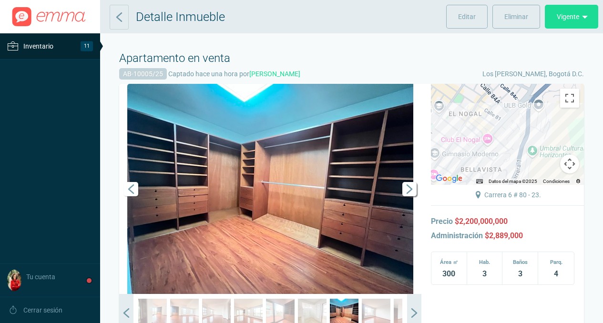
click at [409, 196] on link "Siguiente" at bounding box center [407, 189] width 29 height 210
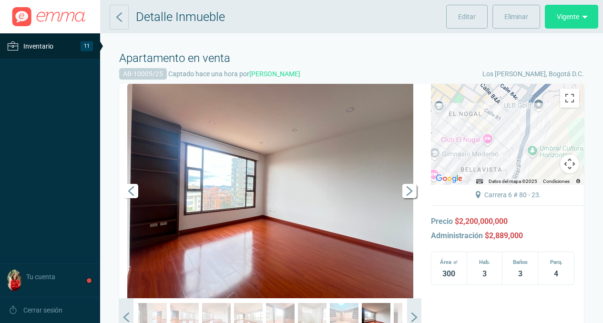
click at [409, 196] on span "Siguiente" at bounding box center [409, 191] width 14 height 14
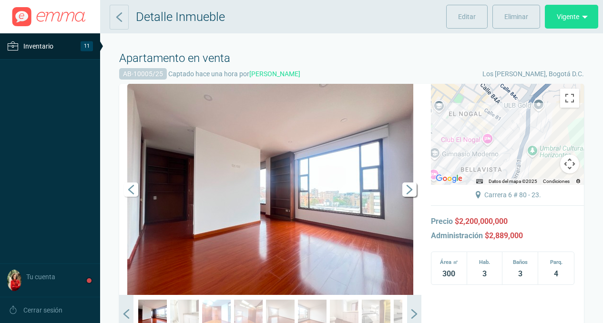
click at [409, 196] on span "Siguiente" at bounding box center [409, 190] width 14 height 14
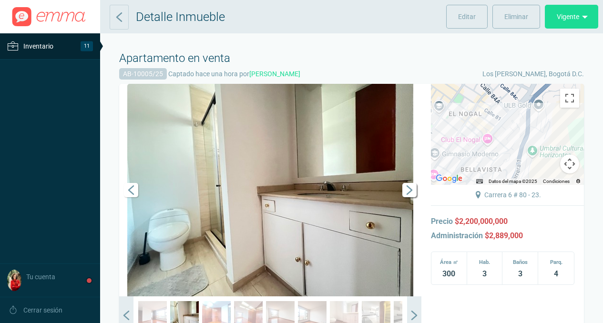
click at [409, 196] on span "Siguiente" at bounding box center [409, 190] width 14 height 14
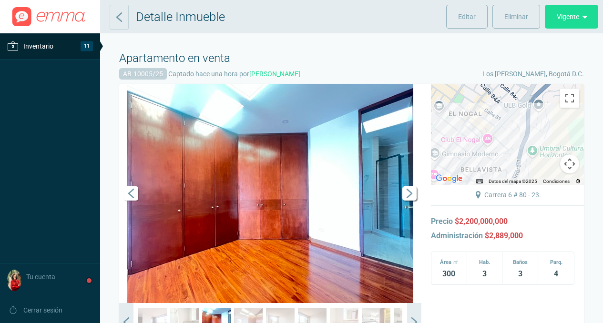
click at [409, 196] on span "Siguiente" at bounding box center [409, 193] width 14 height 14
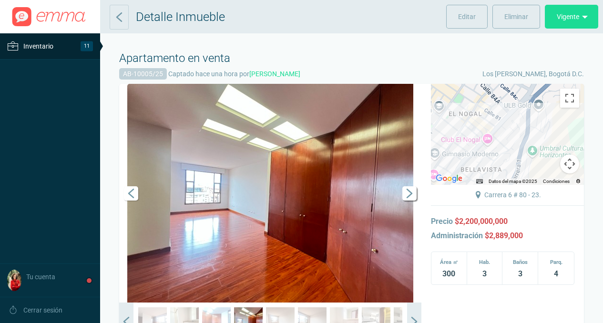
click at [409, 196] on span "Siguiente" at bounding box center [409, 193] width 14 height 14
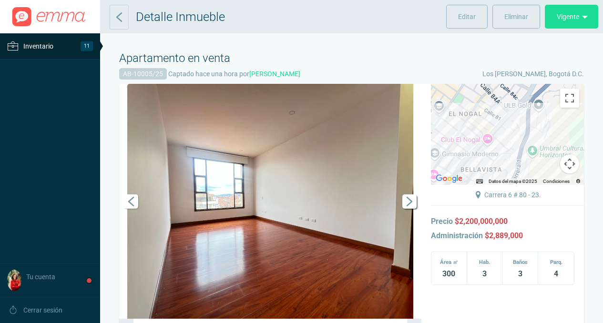
click at [409, 196] on span "Siguiente" at bounding box center [409, 201] width 14 height 14
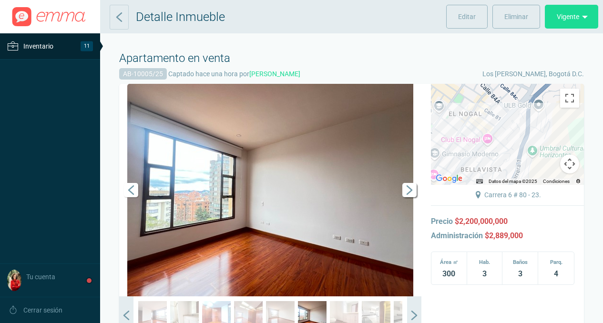
click at [409, 196] on span "Siguiente" at bounding box center [409, 190] width 14 height 14
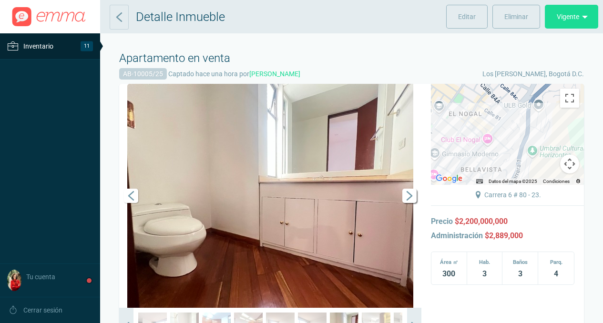
click at [409, 196] on span "Siguiente" at bounding box center [409, 196] width 14 height 14
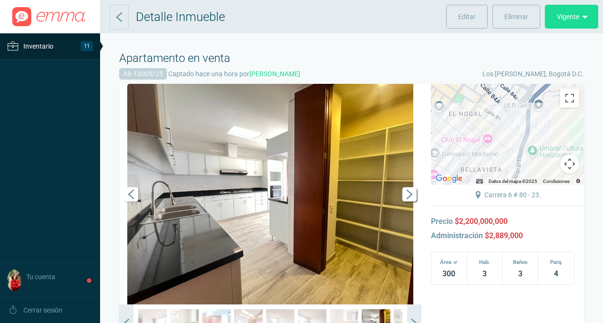
click at [409, 196] on span "Siguiente" at bounding box center [409, 194] width 14 height 14
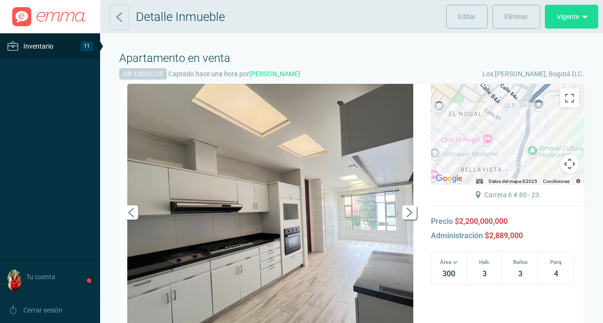
click at [409, 196] on link "Siguiente" at bounding box center [407, 212] width 29 height 257
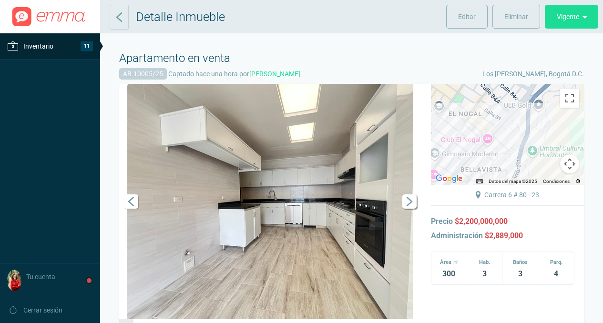
click at [409, 196] on span "Siguiente" at bounding box center [409, 201] width 14 height 14
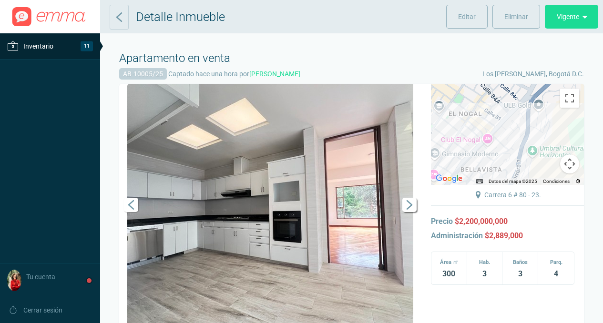
click at [410, 200] on span "Siguiente" at bounding box center [409, 205] width 14 height 14
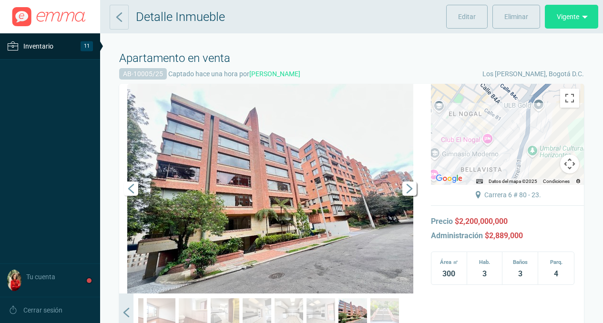
click at [411, 192] on span "Siguiente" at bounding box center [409, 189] width 14 height 14
